Goal: Go to known website: Access a specific website the user already knows

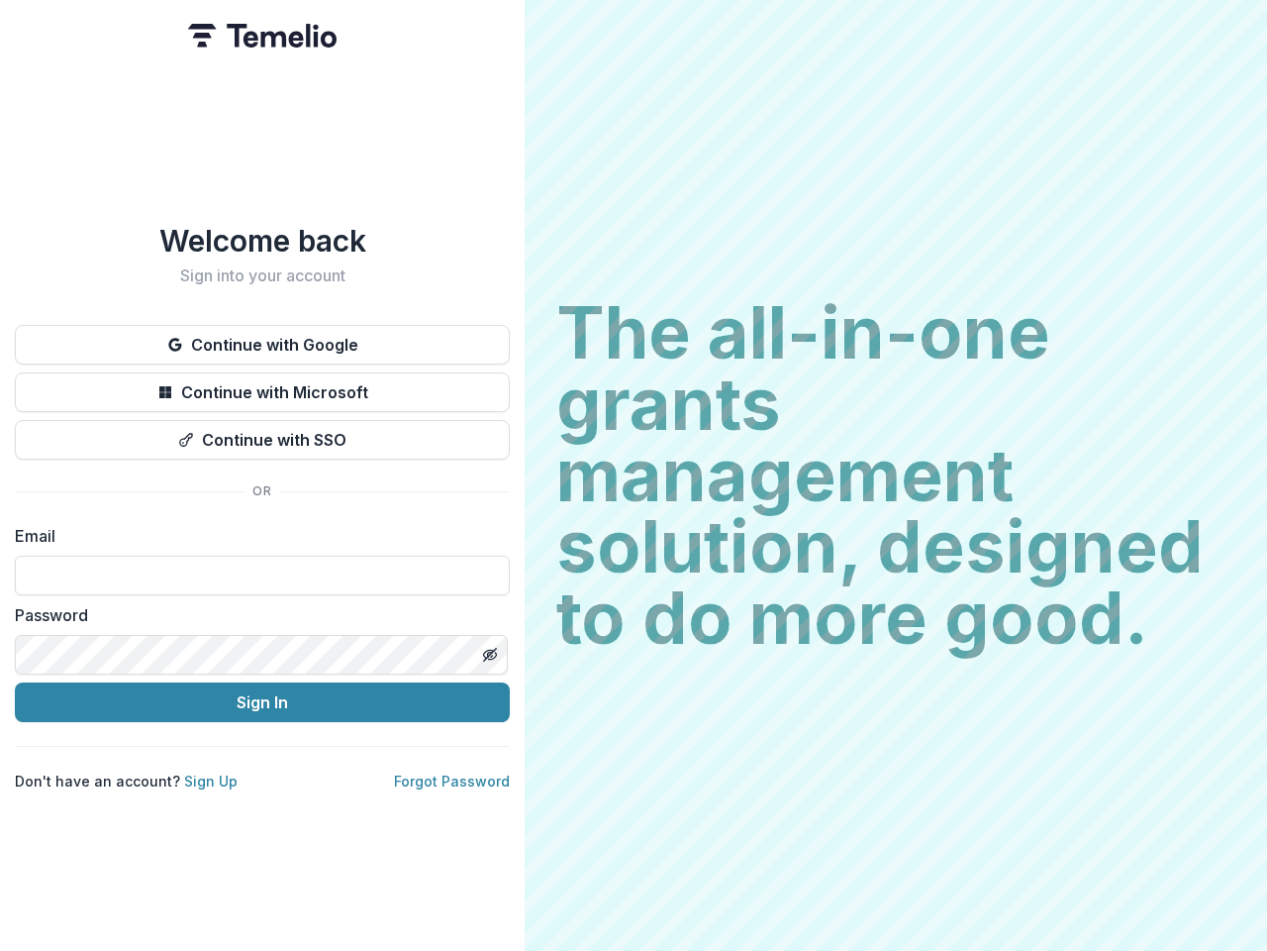
click at [634, 475] on h2 "The all-in-one grants management solution, designed to do more good." at bounding box center [895, 475] width 679 height 356
click at [262, 337] on button "Continue with Google" at bounding box center [262, 345] width 495 height 40
click at [262, 384] on button "Continue with Microsoft" at bounding box center [262, 392] width 495 height 40
click at [262, 432] on button "Continue with SSO" at bounding box center [262, 440] width 495 height 40
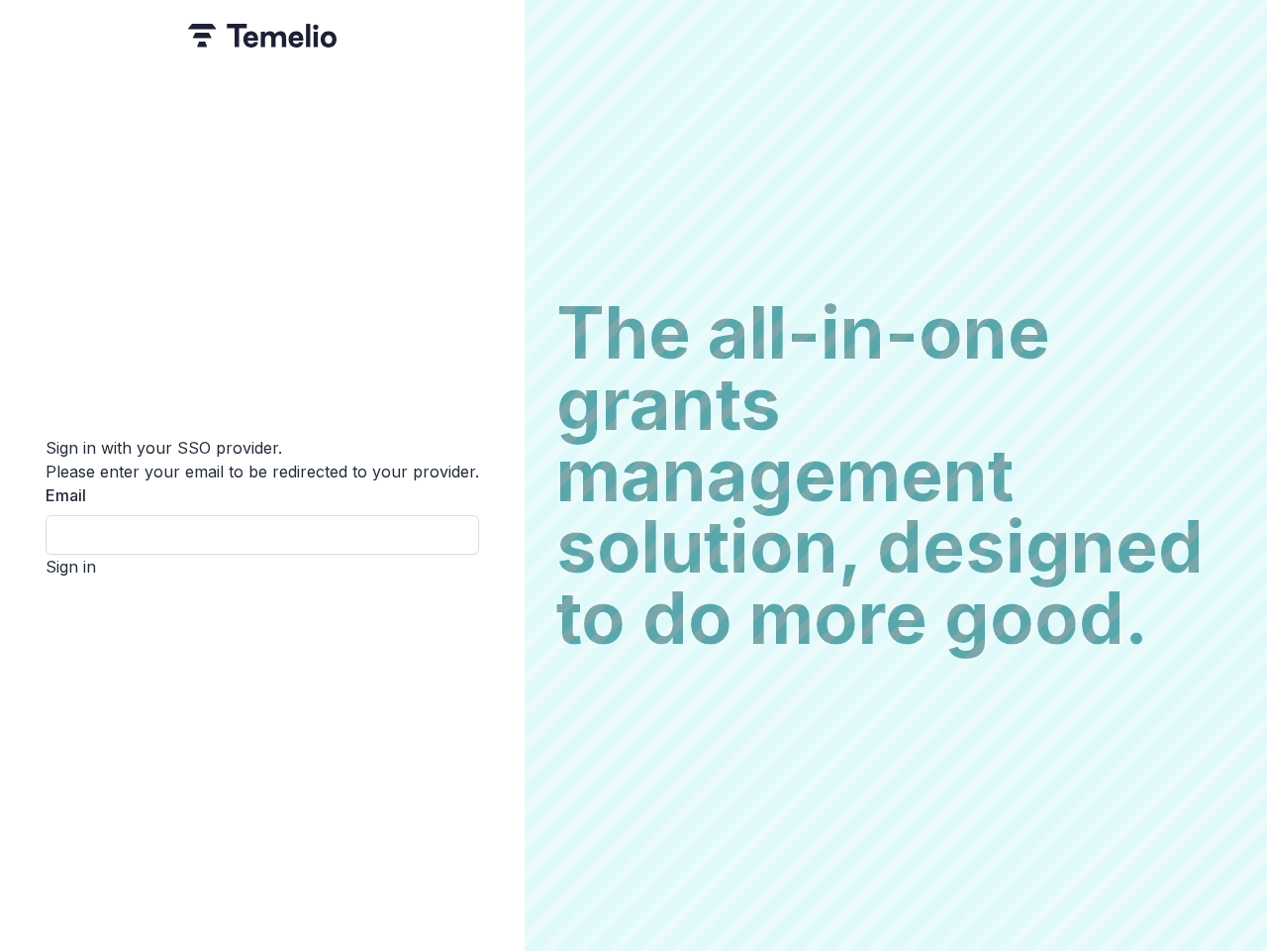
click at [489, 647] on div "Sign in with your SSO provider. Please enter your email to be redirected to you…" at bounding box center [262, 475] width 525 height 951
